Goal: Information Seeking & Learning: Learn about a topic

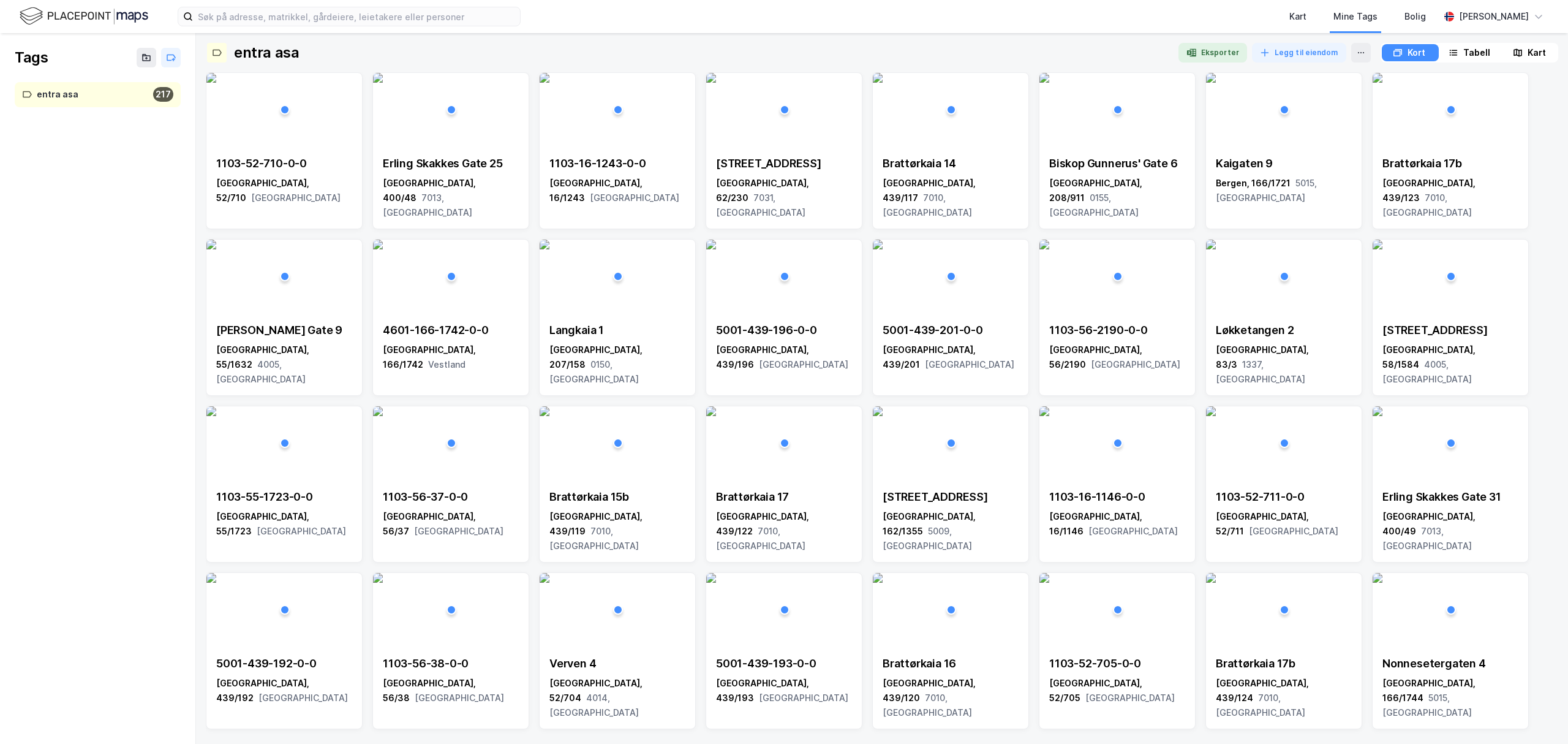
click at [98, 13] on img at bounding box center [84, 16] width 129 height 21
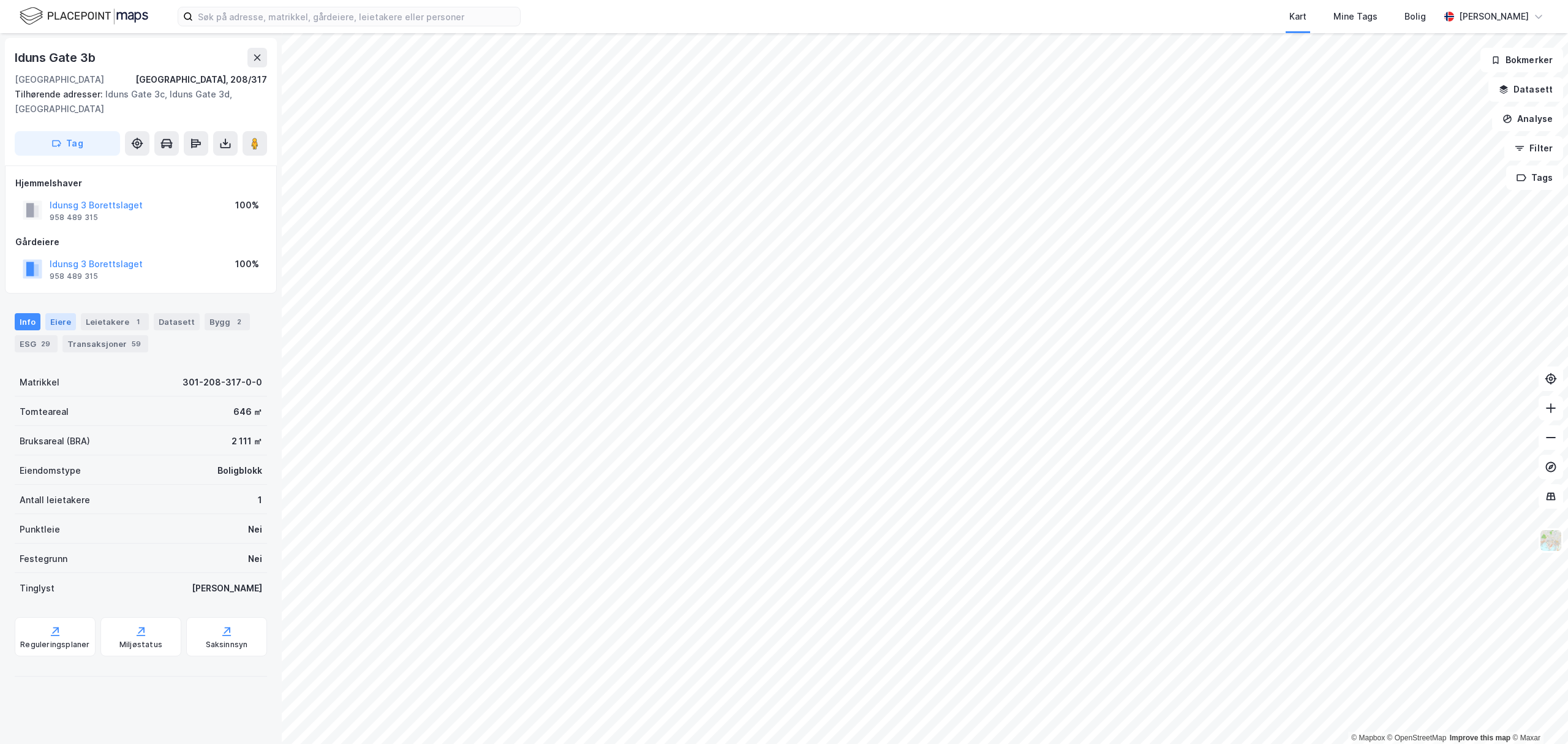
click at [53, 318] on div "Eiere" at bounding box center [61, 321] width 31 height 17
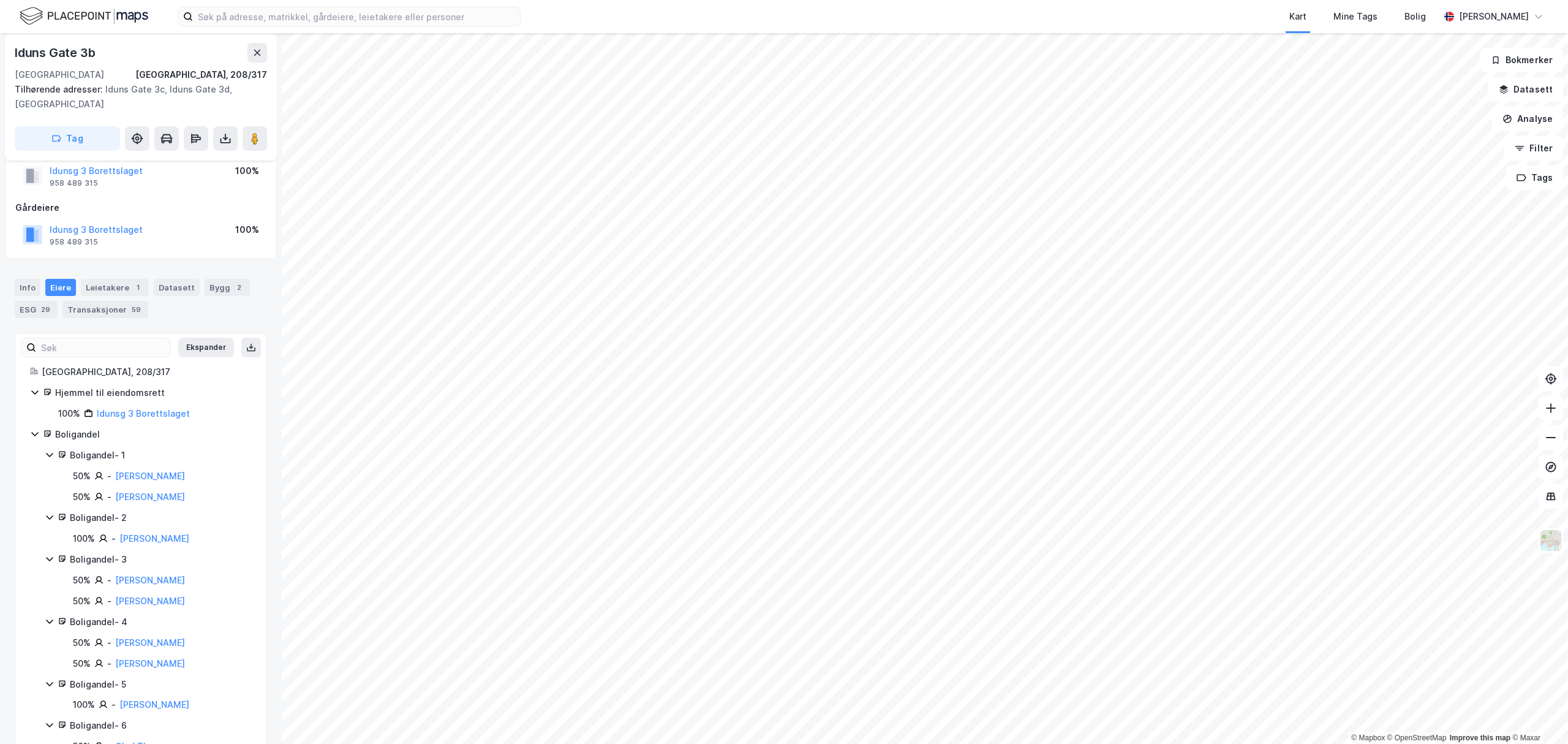
scroll to position [82, 0]
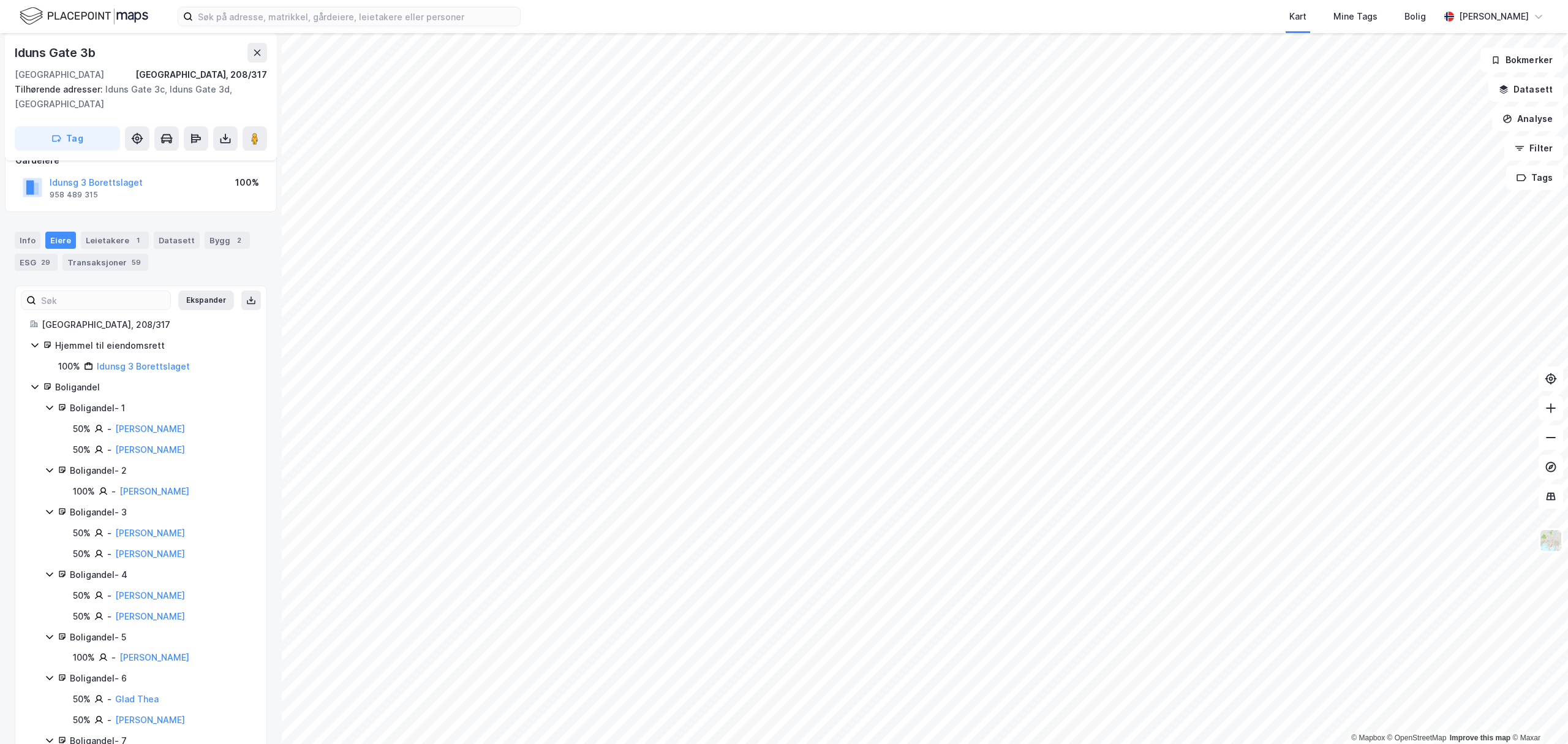
click at [77, 643] on div "Boligandel - 5" at bounding box center [161, 637] width 182 height 15
click at [77, 640] on div "Boligandel - 5" at bounding box center [161, 637] width 182 height 15
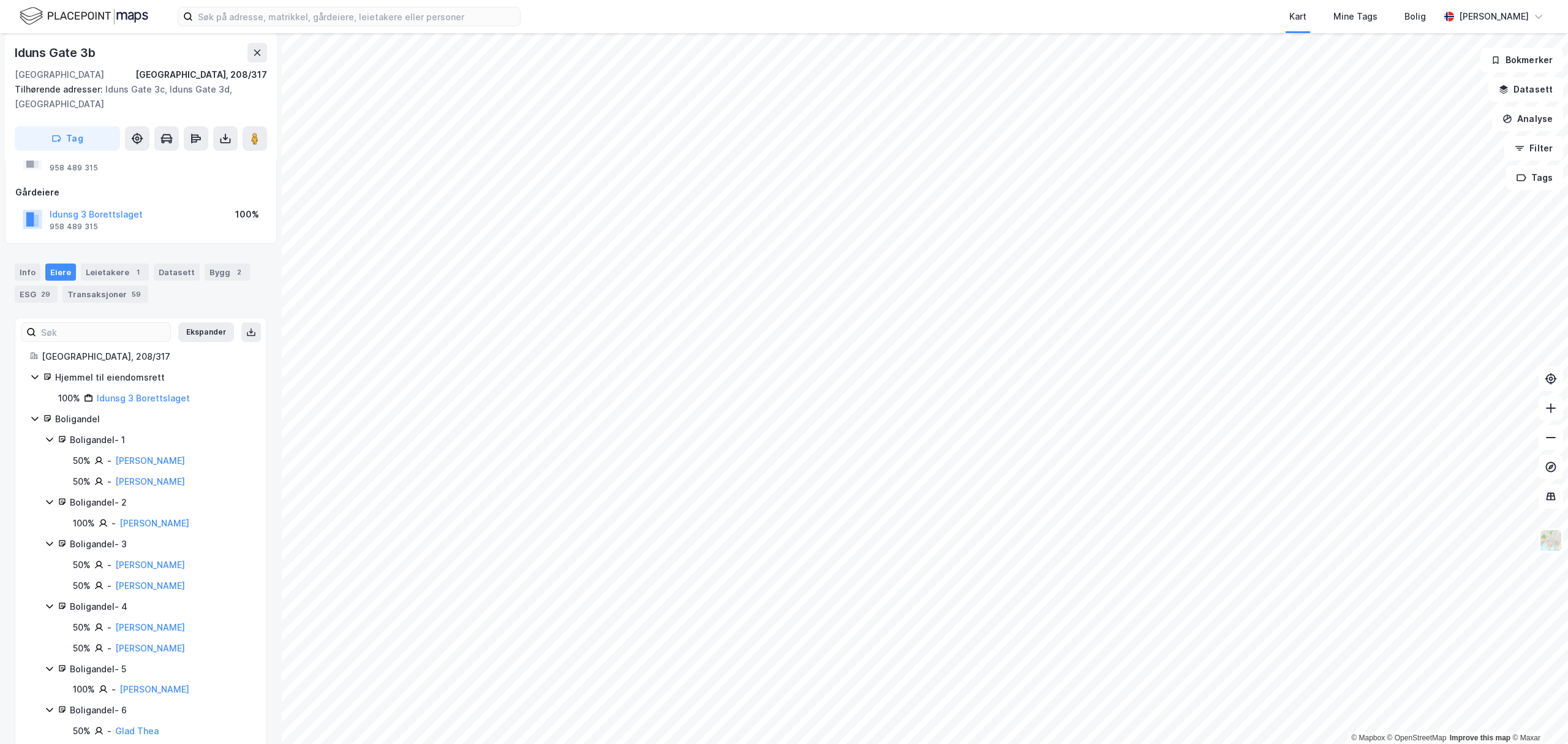
scroll to position [0, 0]
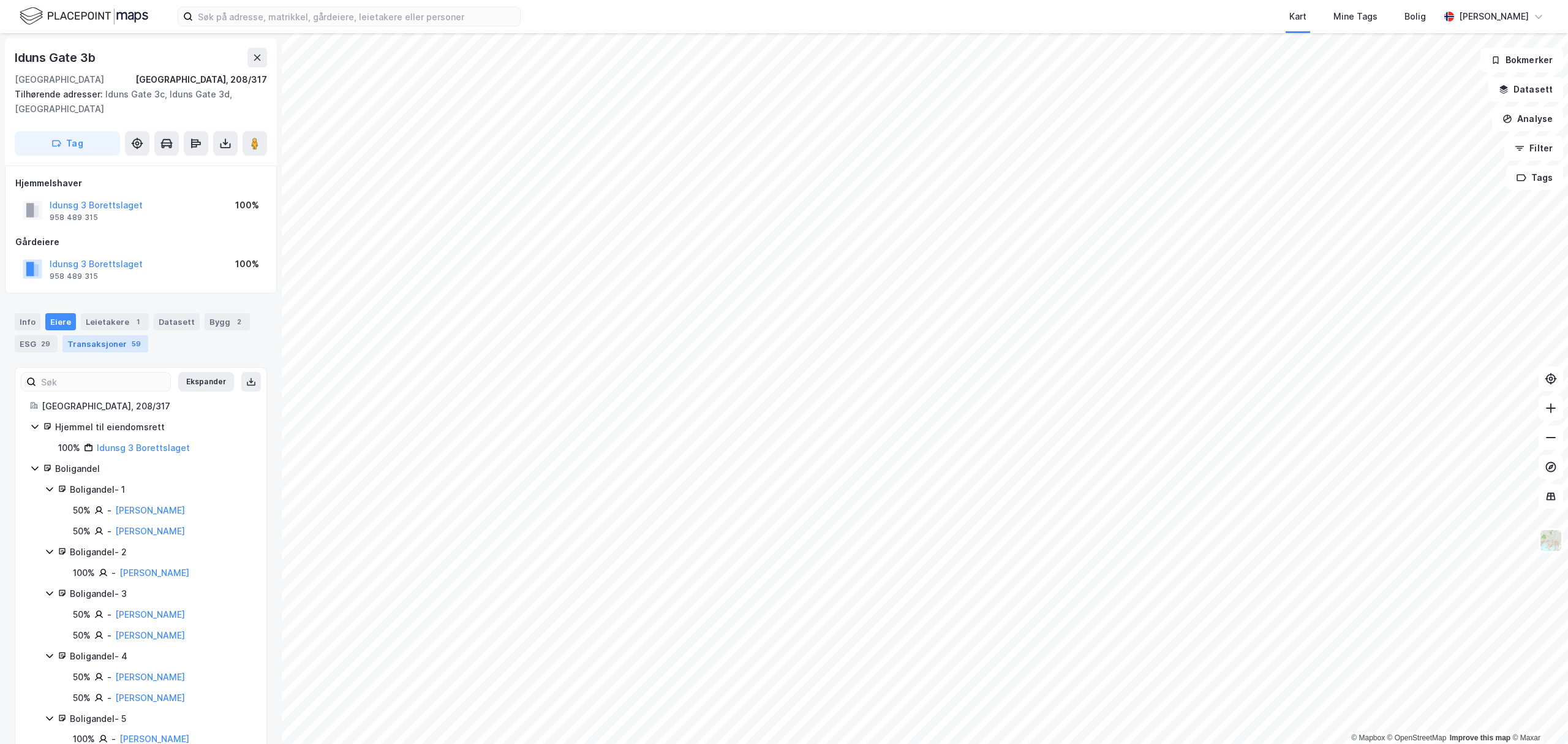
click at [86, 343] on div "Transaksjoner 59" at bounding box center [105, 343] width 86 height 17
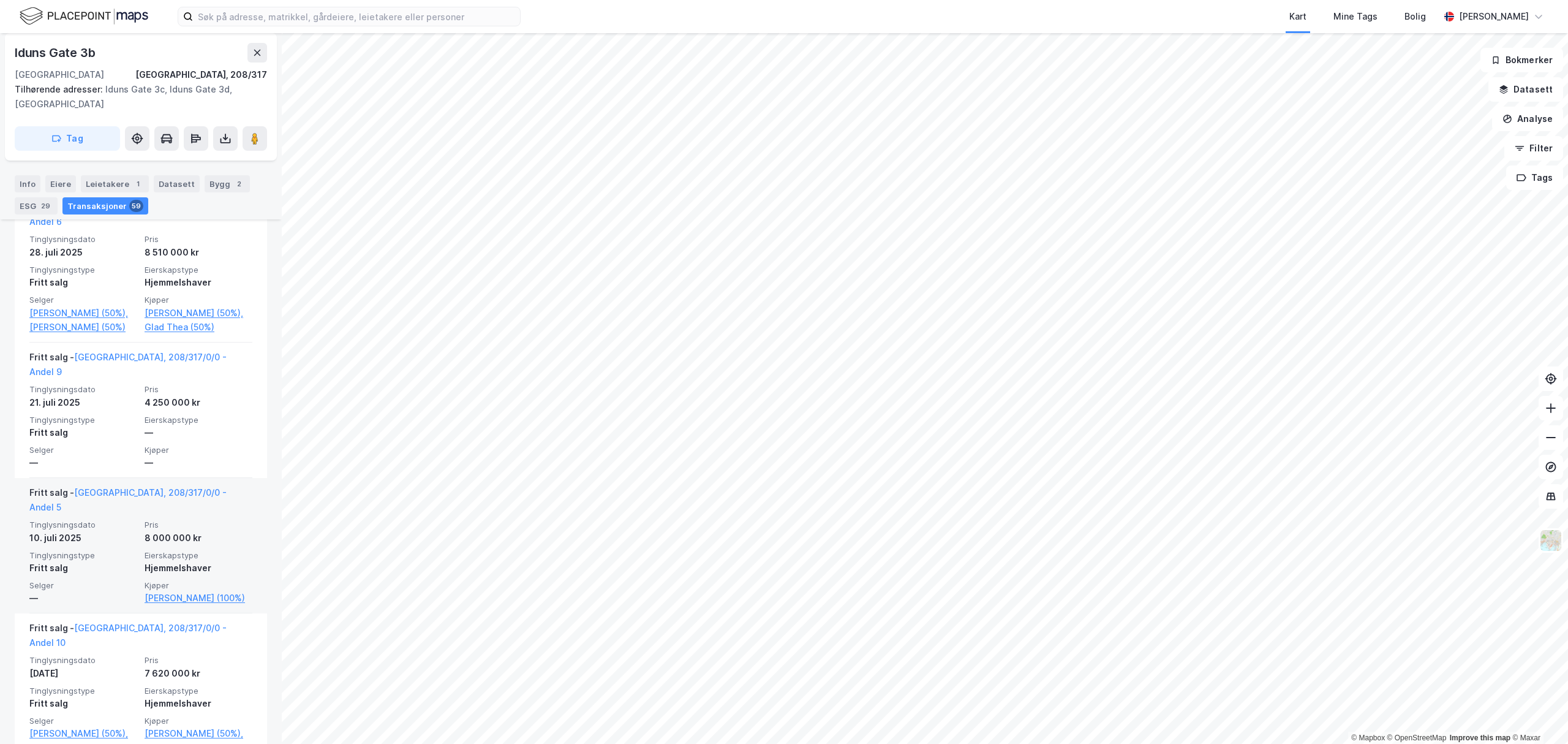
scroll to position [735, 0]
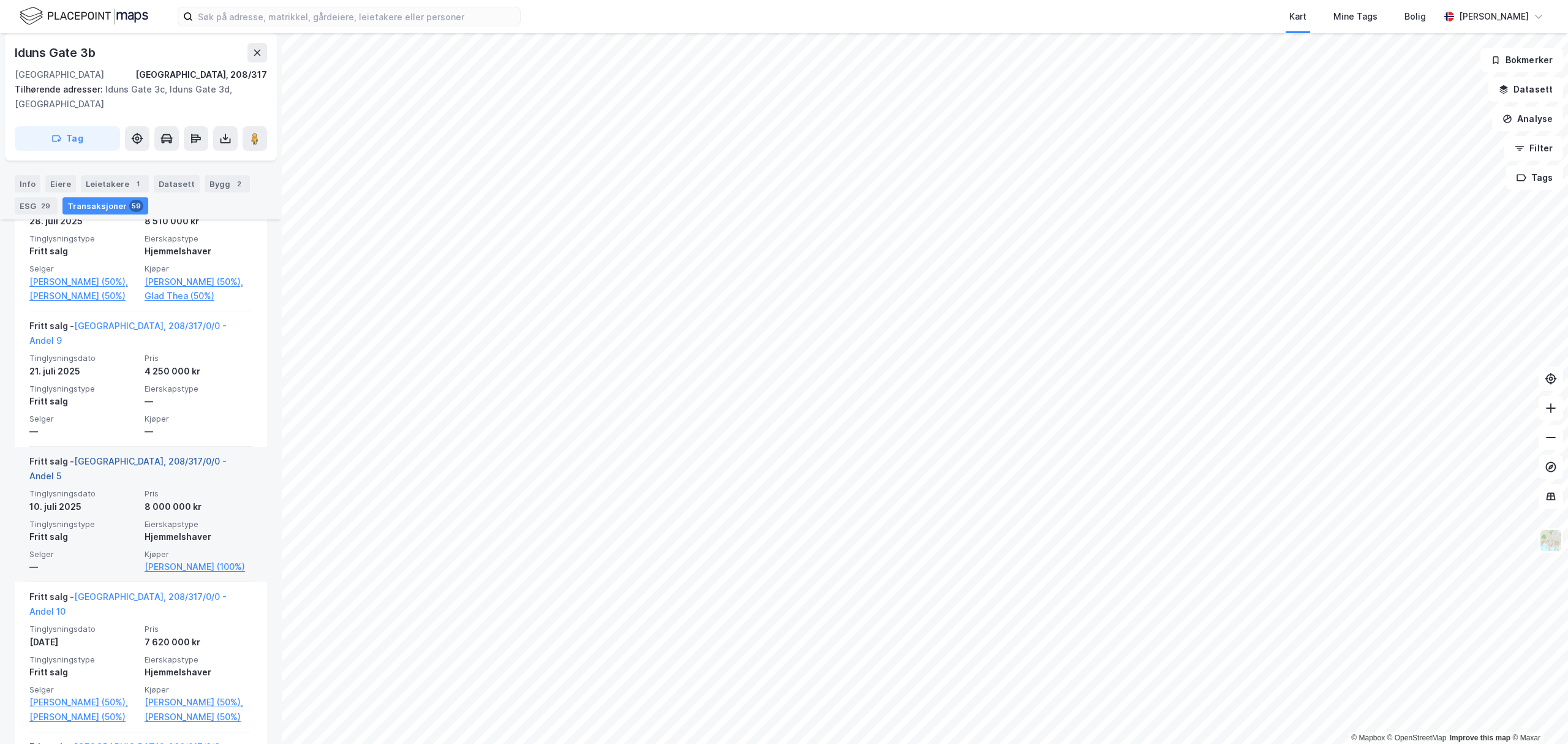
click at [164, 456] on link "[GEOGRAPHIC_DATA], 208/317/0/0 - Andel 5" at bounding box center [128, 468] width 197 height 25
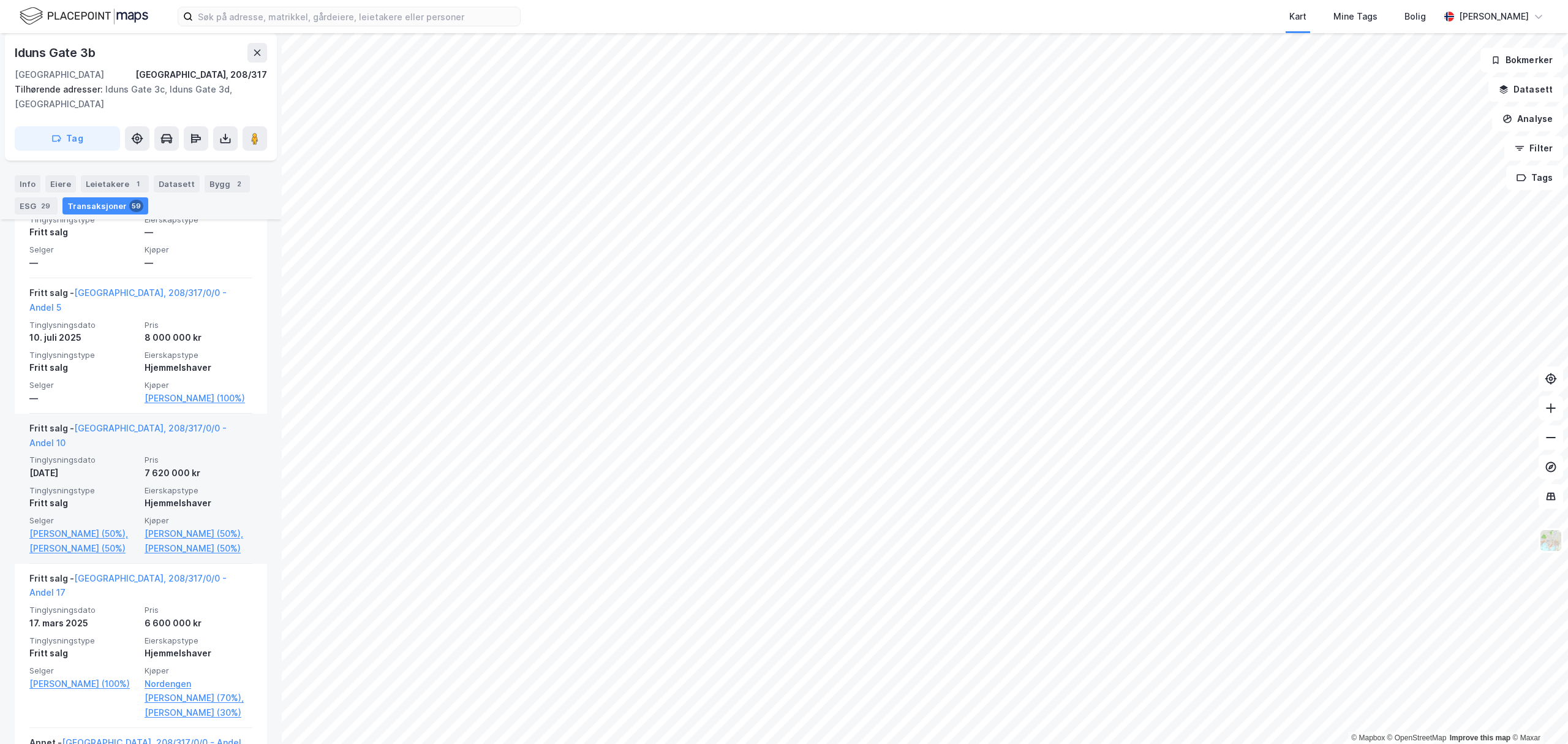
scroll to position [898, 0]
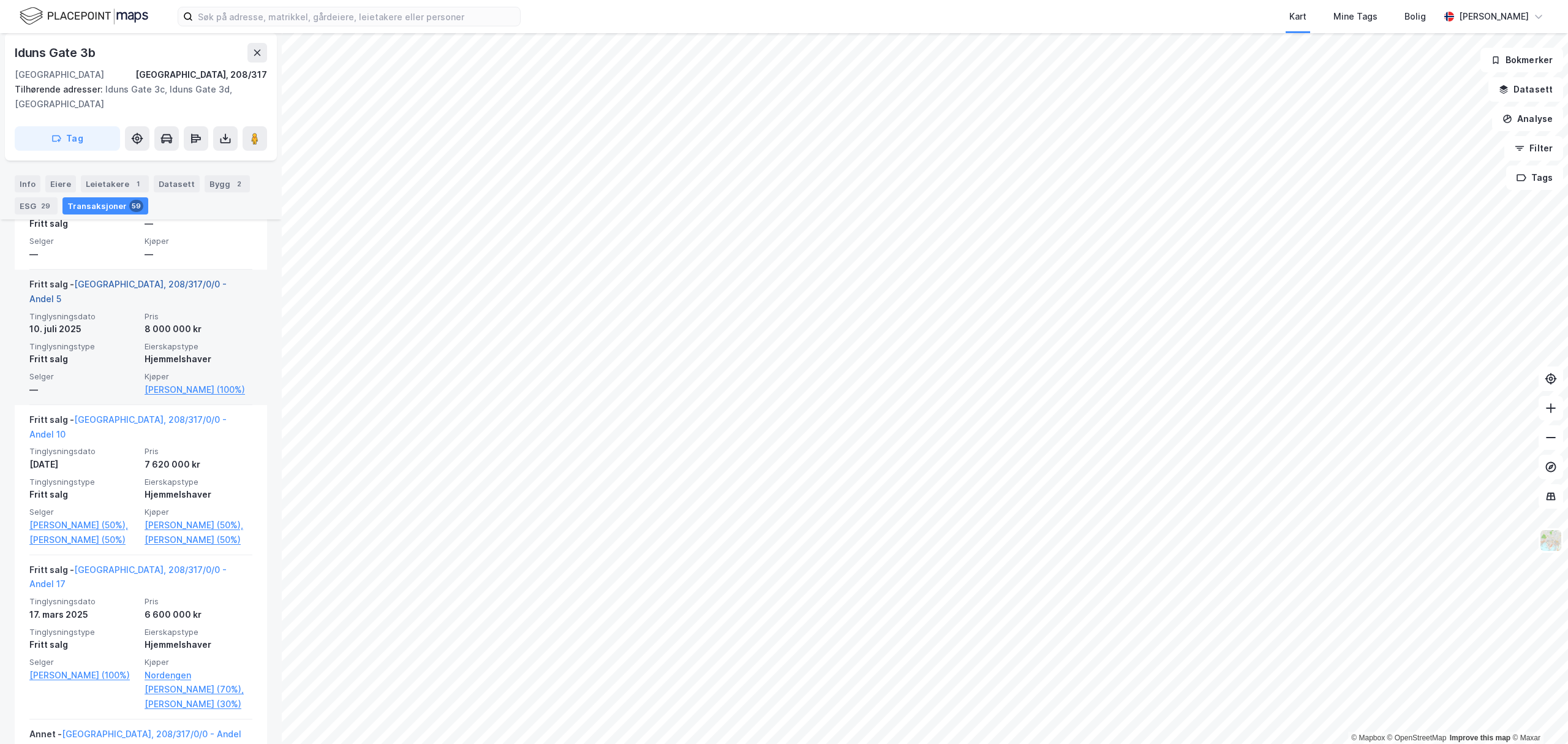
click at [178, 282] on link "[GEOGRAPHIC_DATA], 208/317/0/0 - Andel 5" at bounding box center [128, 291] width 197 height 25
click at [201, 382] on link "[PERSON_NAME] (100%)" at bounding box center [199, 389] width 108 height 15
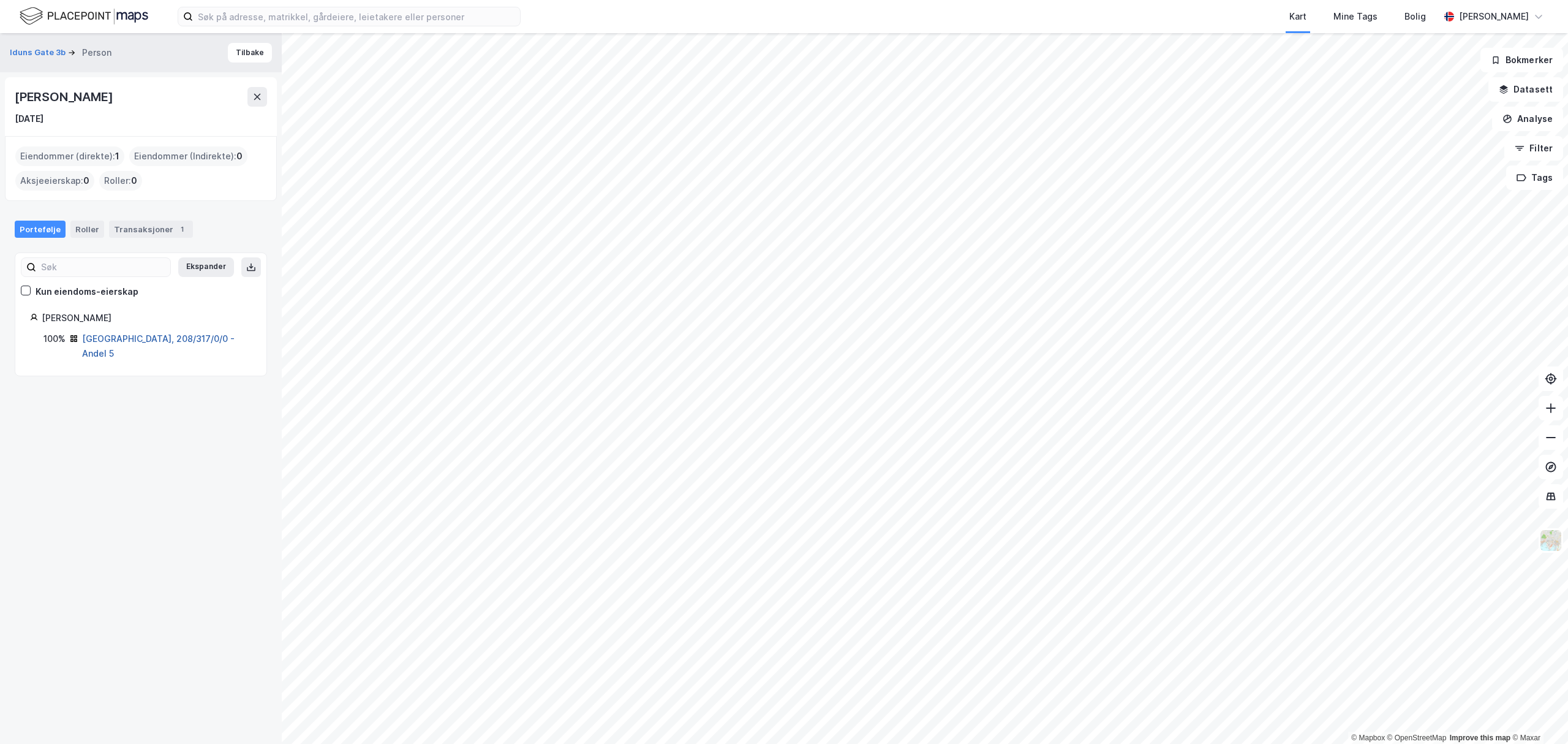
click at [103, 336] on link "[GEOGRAPHIC_DATA], 208/317/0/0 - Andel 5" at bounding box center [158, 345] width 153 height 25
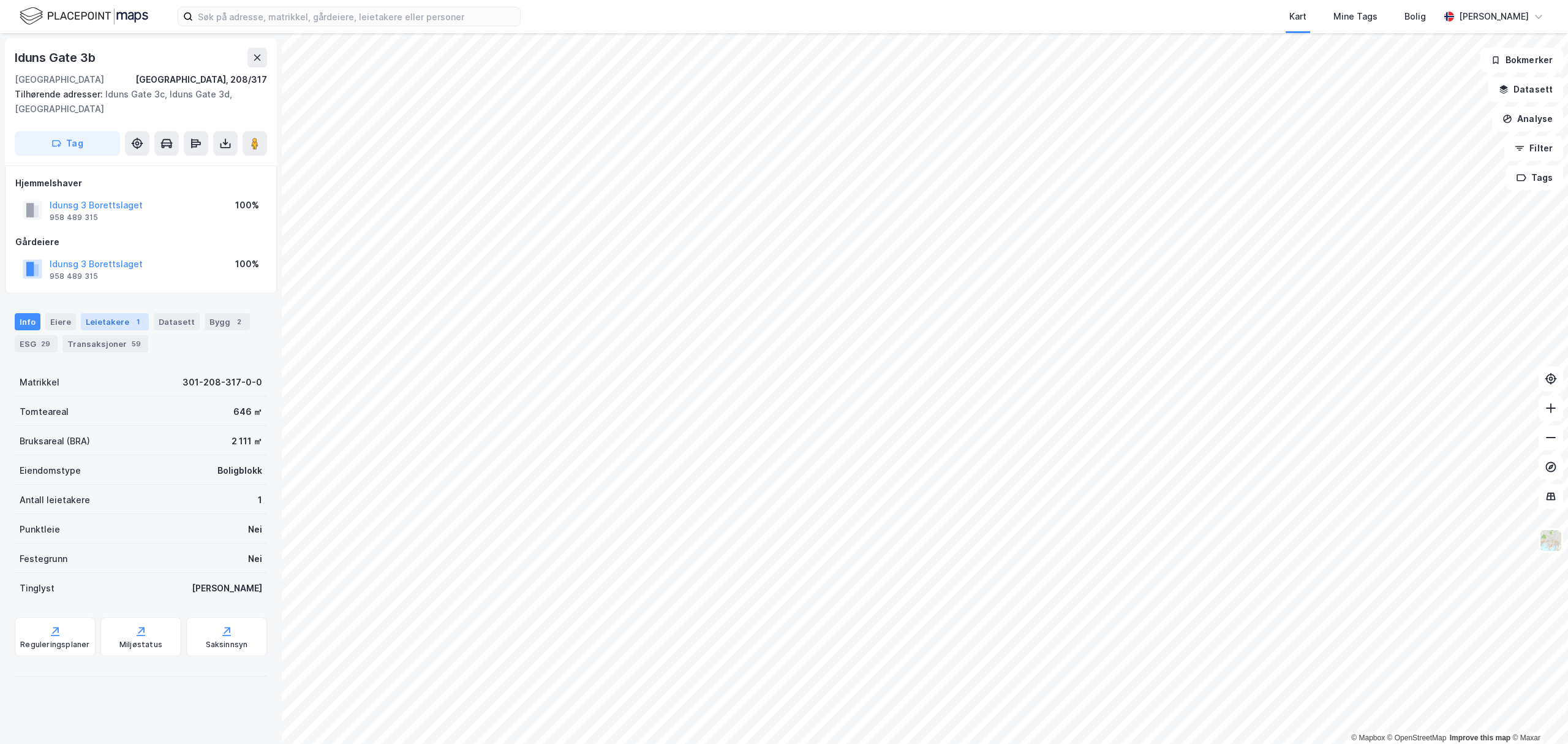
click at [99, 318] on div "Leietakere 1" at bounding box center [115, 321] width 68 height 17
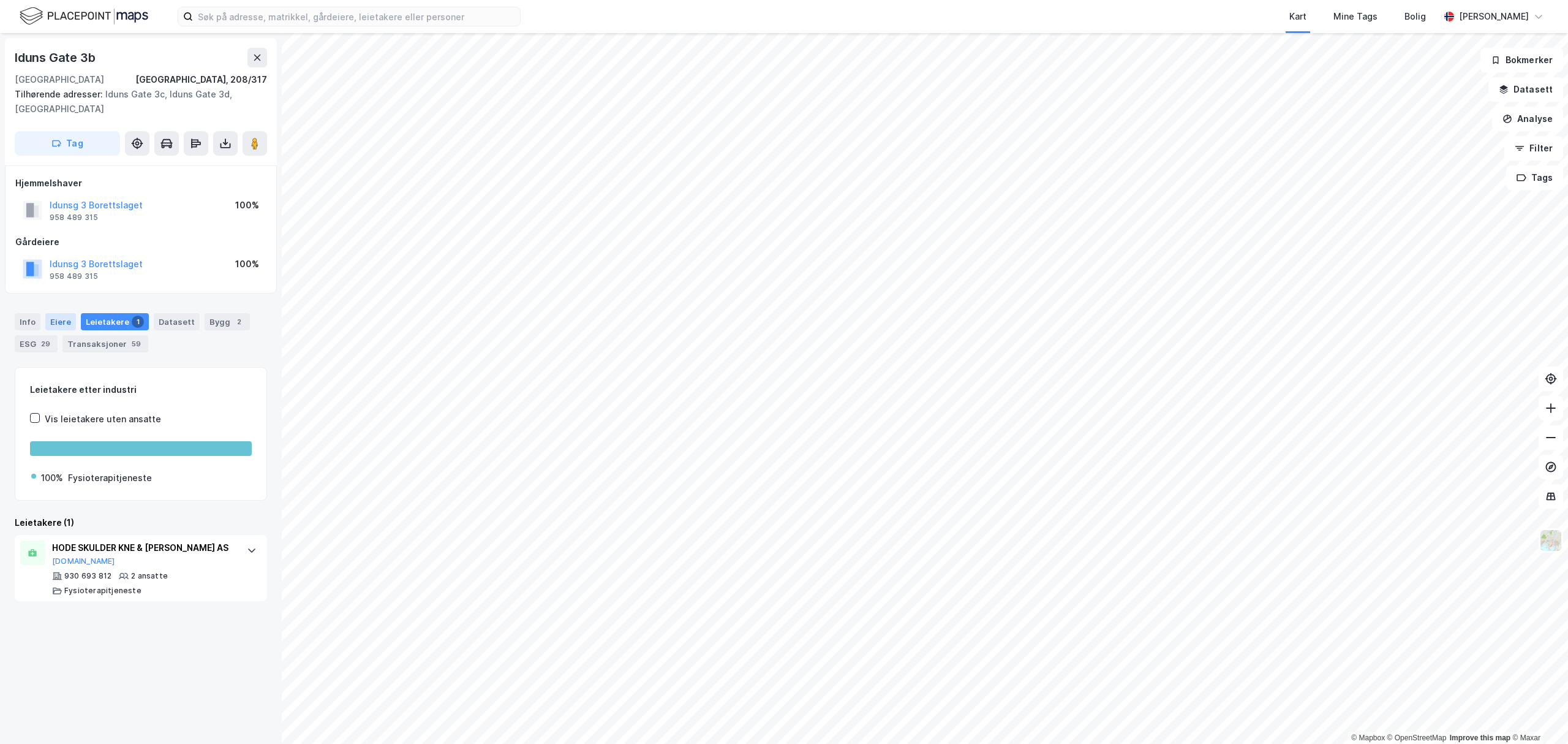
click at [53, 318] on div "Eiere" at bounding box center [61, 321] width 31 height 17
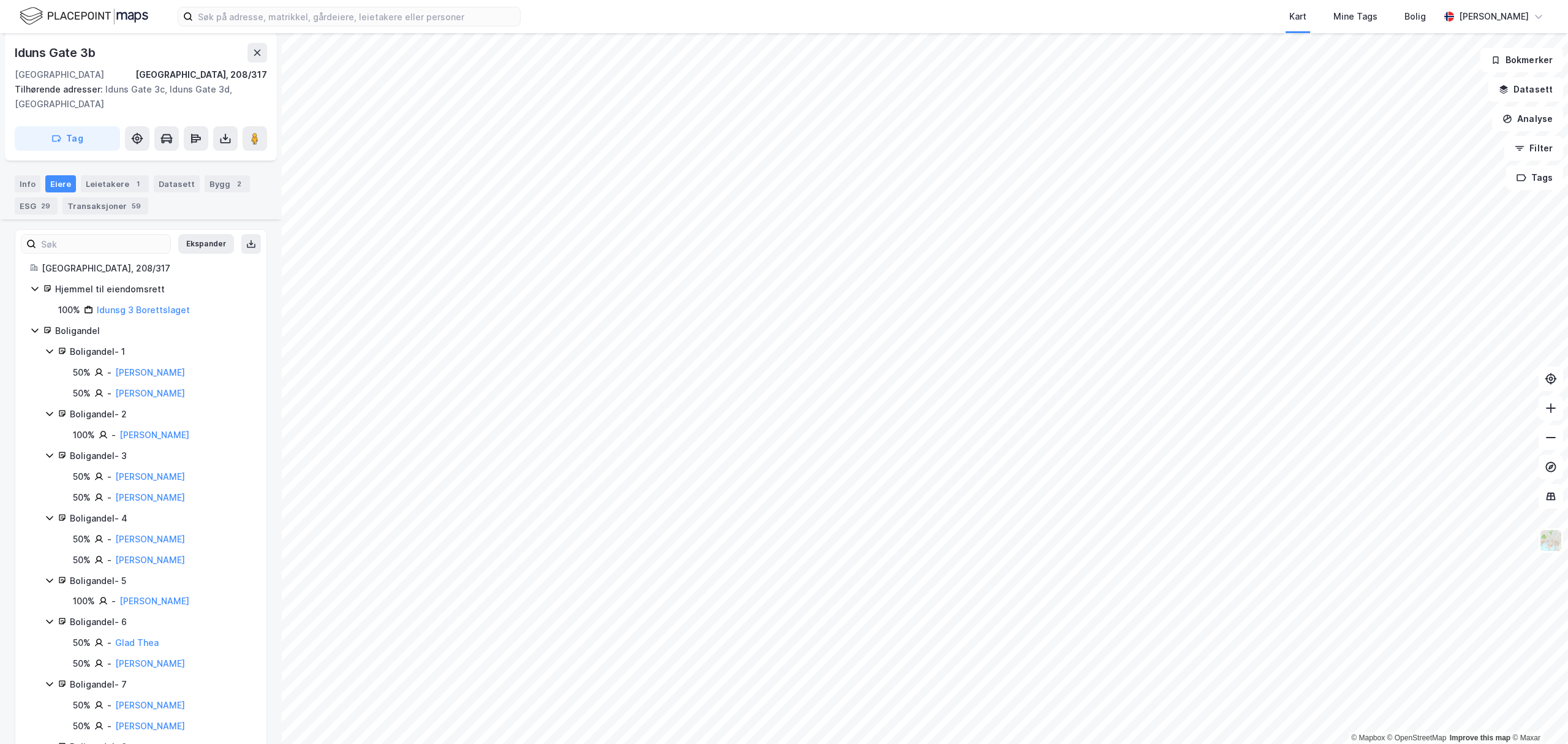
scroll to position [163, 0]
